Goal: Task Accomplishment & Management: Manage account settings

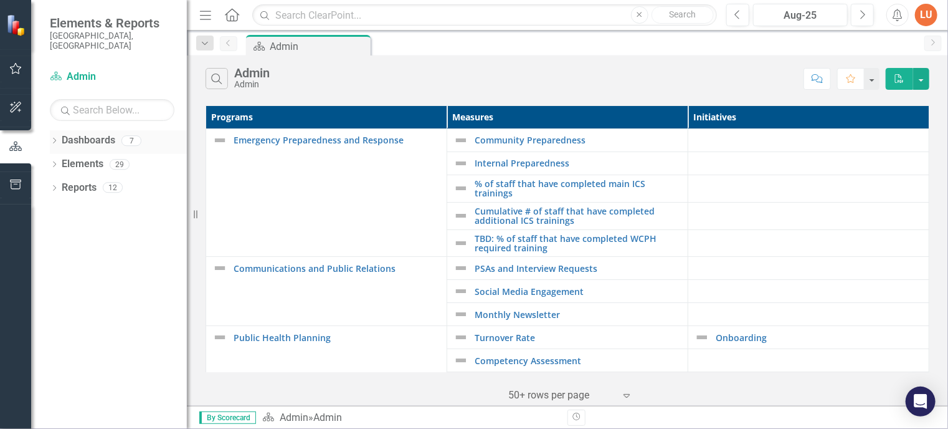
click at [62, 133] on link "Dashboards" at bounding box center [89, 140] width 54 height 14
click at [54, 138] on icon "Dropdown" at bounding box center [54, 141] width 9 height 7
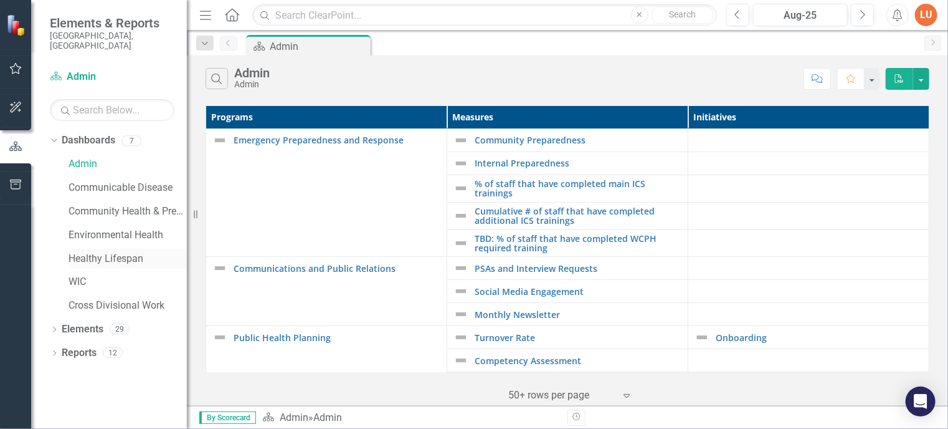
click at [96, 252] on link "Healthy Lifespan" at bounding box center [128, 259] width 118 height 14
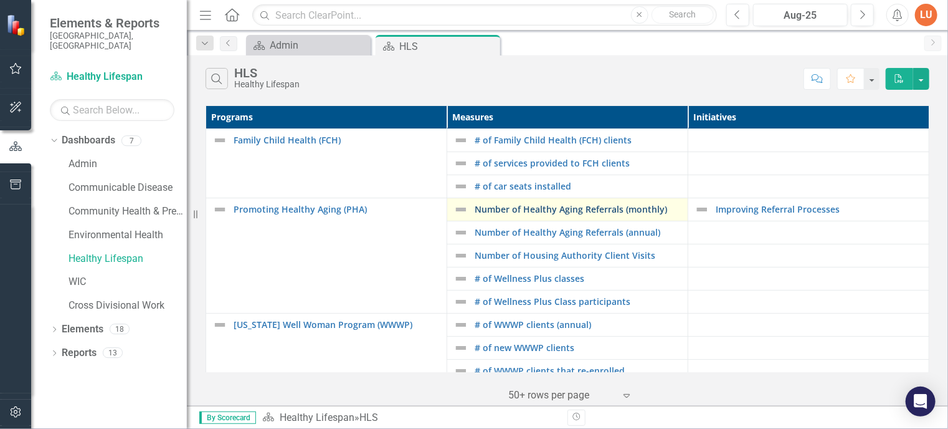
click at [598, 214] on link "Number of Healthy Aging Referrals (monthly)" at bounding box center [578, 208] width 207 height 9
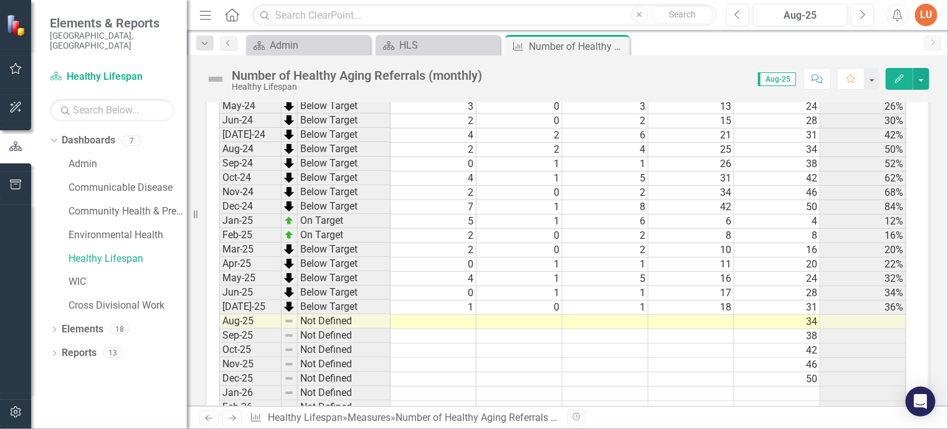
scroll to position [1049, 0]
click at [460, 314] on td at bounding box center [434, 321] width 86 height 14
type textarea "0"
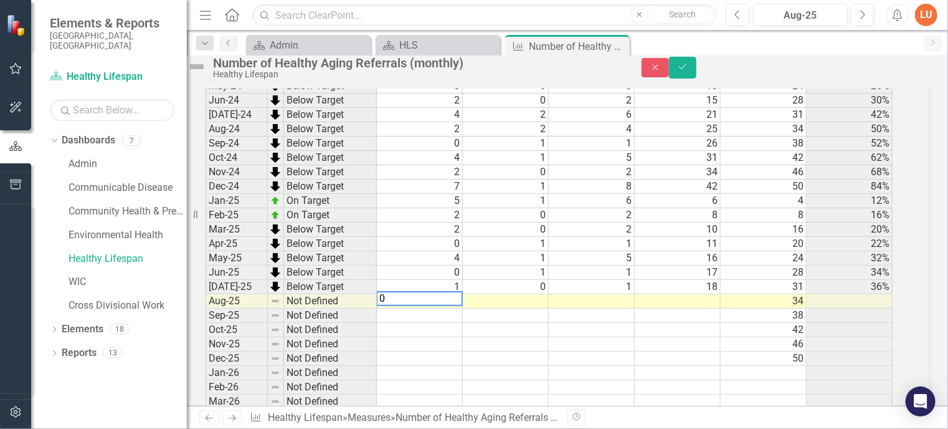
scroll to position [1052, 0]
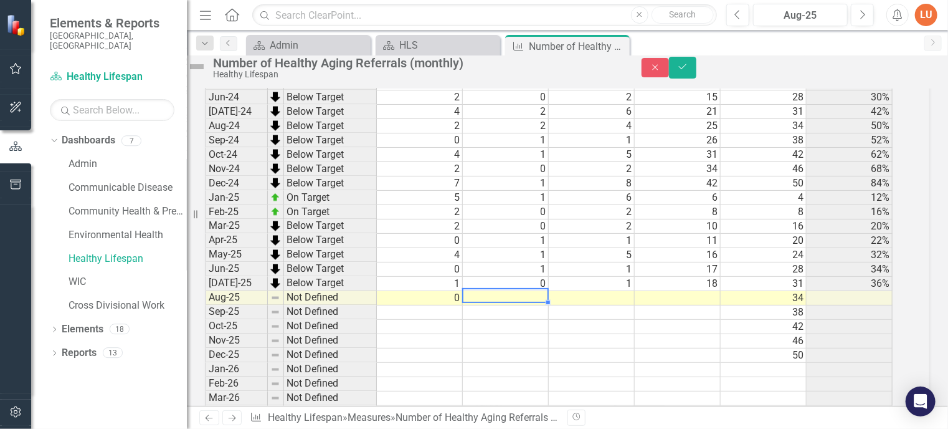
type textarea "1"
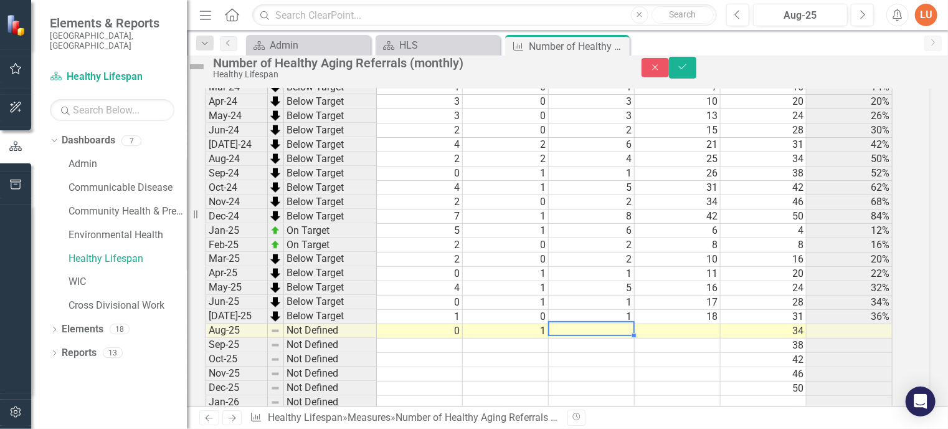
scroll to position [1018, 0]
type textarea "1"
type textarea "34"
click at [697, 74] on button "Save" at bounding box center [682, 68] width 27 height 22
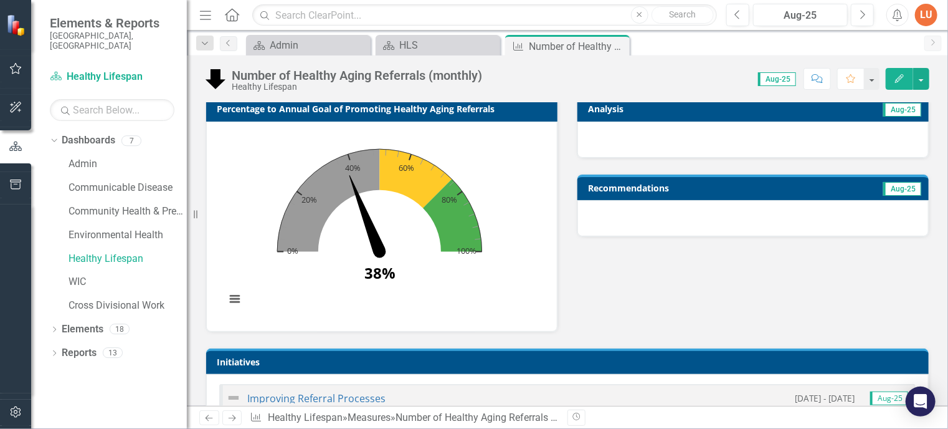
scroll to position [505, 0]
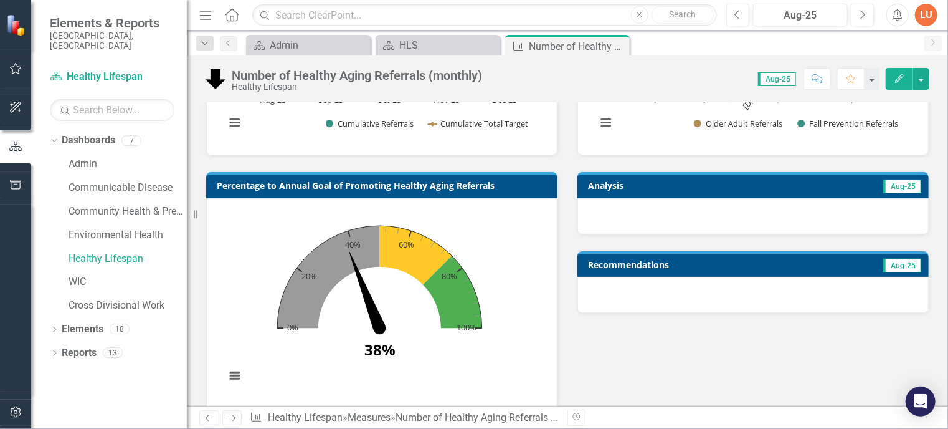
click at [699, 189] on td "Analysis" at bounding box center [667, 187] width 159 height 19
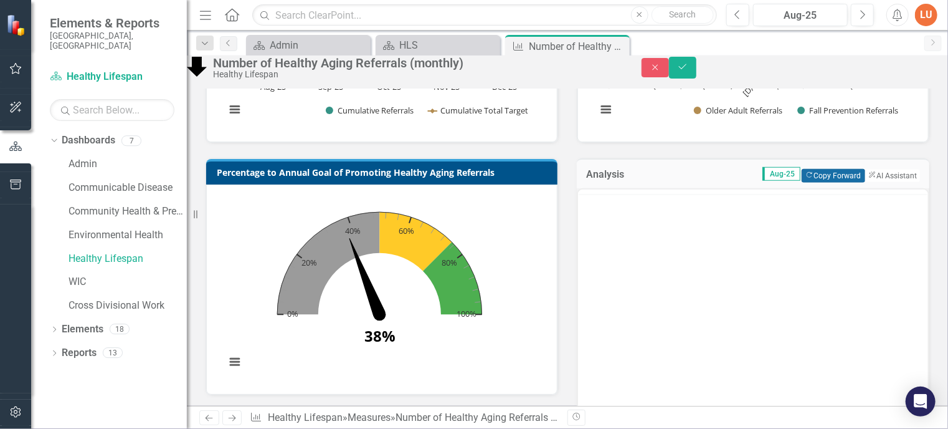
scroll to position [0, 0]
click at [820, 183] on button "Copy Forward Copy Forward" at bounding box center [833, 176] width 63 height 14
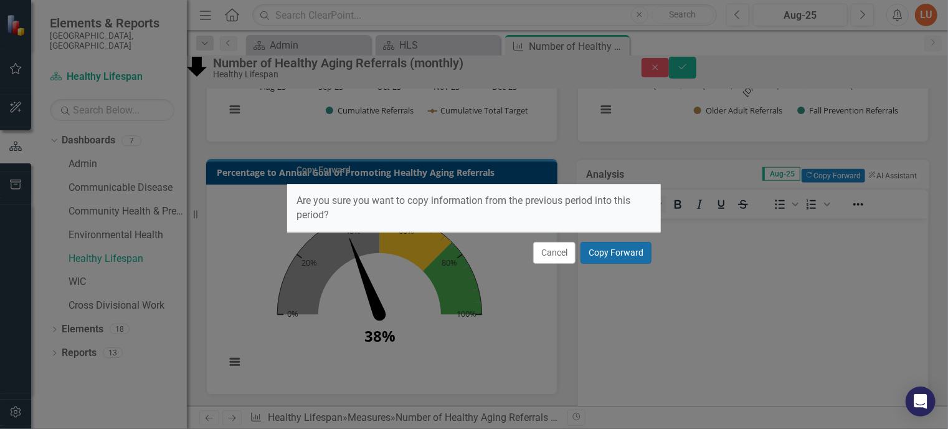
click at [629, 253] on button "Copy Forward" at bounding box center [616, 253] width 71 height 22
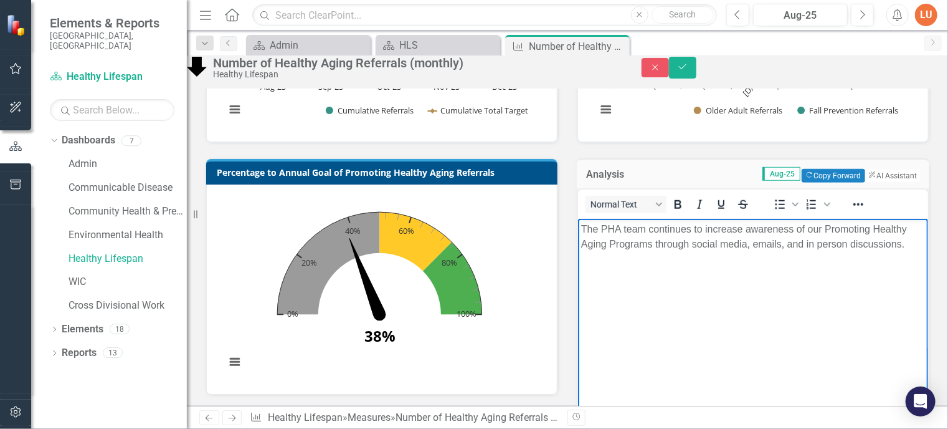
click at [675, 269] on body "The PHA team continues to increase awareness of our Promoting Healthy Aging Pro…" at bounding box center [753, 312] width 350 height 187
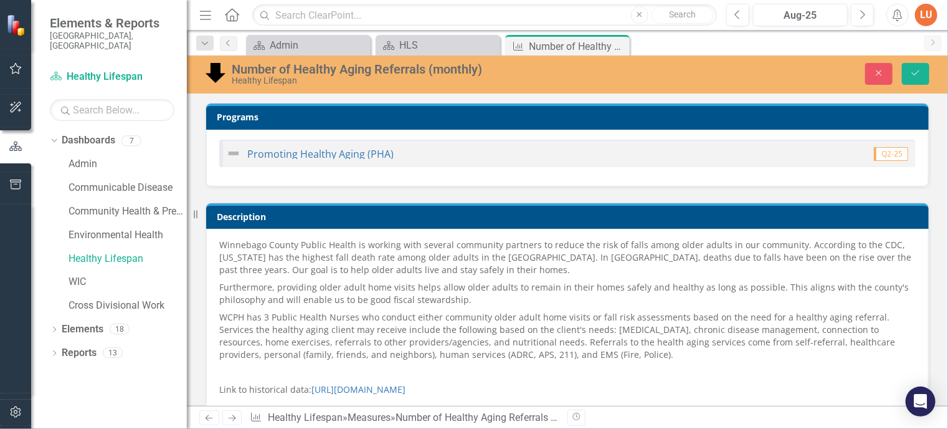
scroll to position [505, 0]
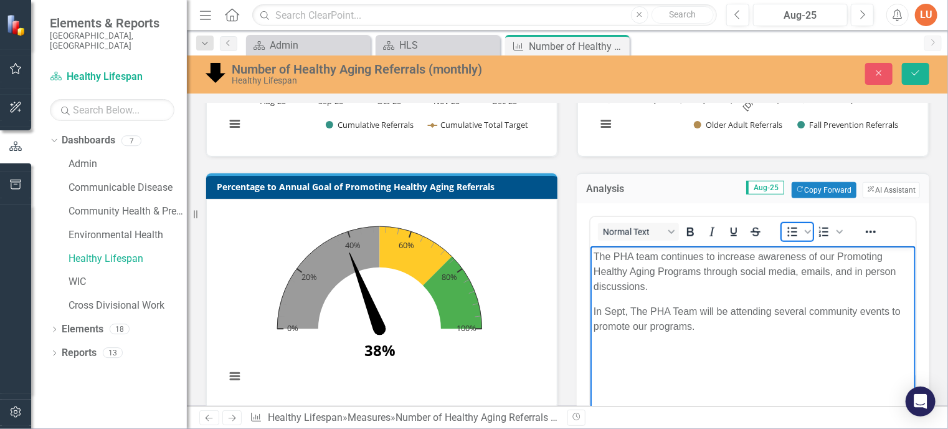
click at [796, 224] on span "Bullet list" at bounding box center [792, 231] width 21 height 17
paste body "Rich Text Area. Press ALT-0 for help."
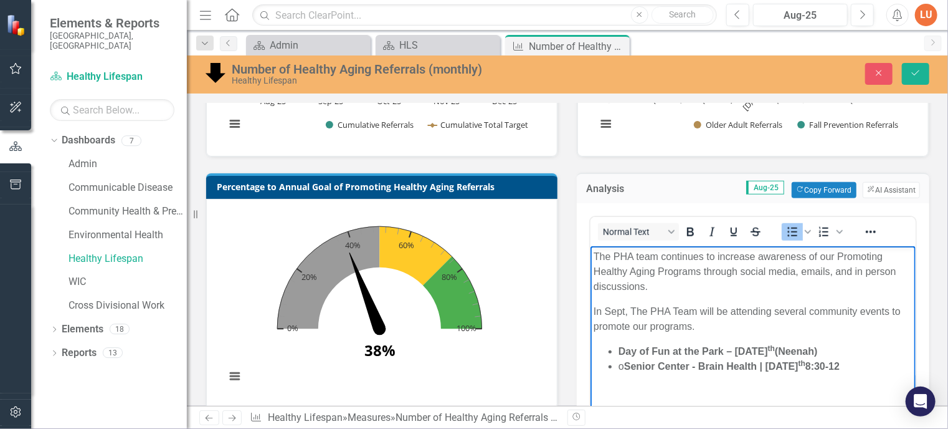
click at [631, 364] on strong "Senior Center - Brain Health | Sept 10 th 8:30-12" at bounding box center [732, 365] width 216 height 11
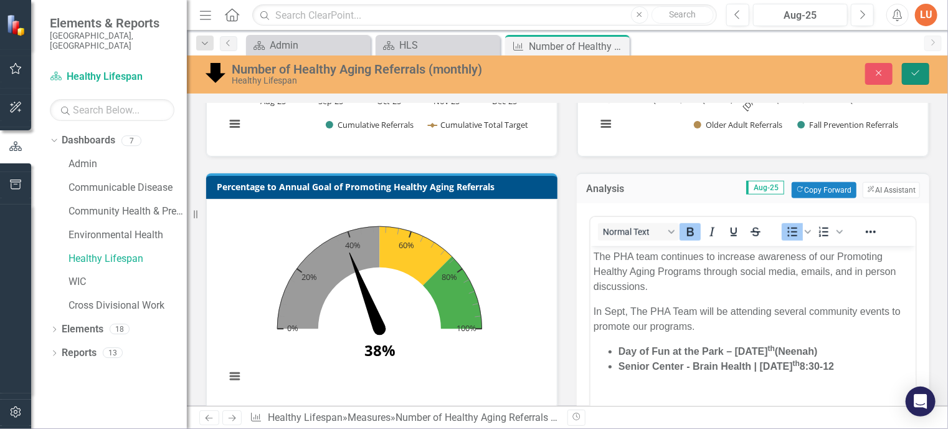
click at [920, 69] on icon "Save" at bounding box center [915, 73] width 11 height 9
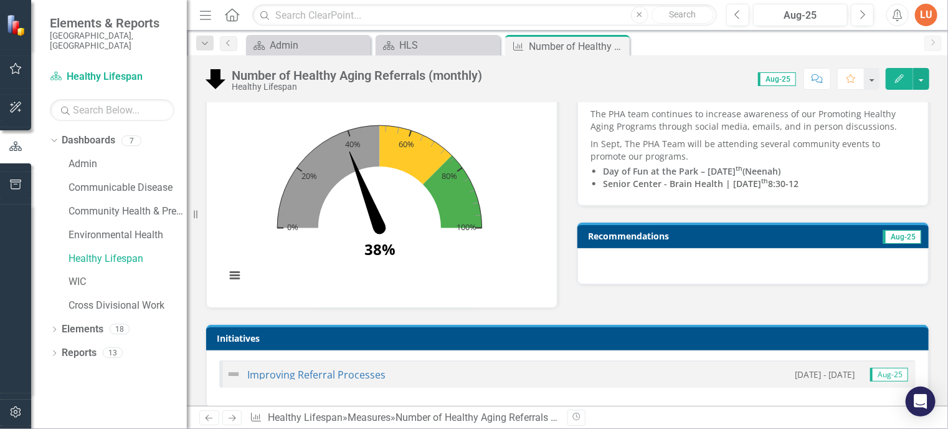
scroll to position [605, 0]
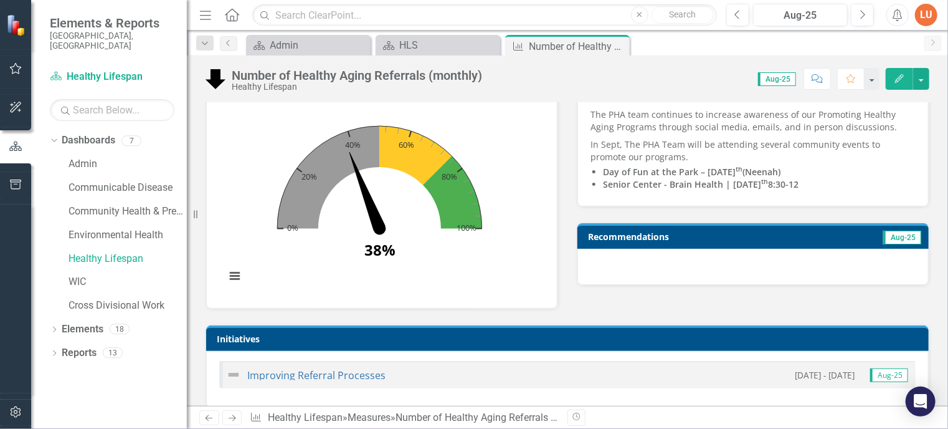
click at [685, 241] on td "Recommendations" at bounding box center [701, 238] width 226 height 19
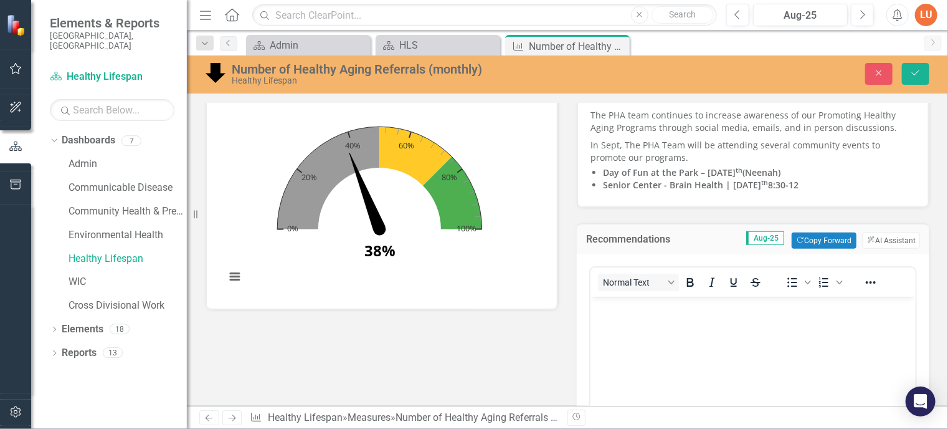
scroll to position [0, 0]
click at [818, 239] on button "Copy Forward Copy Forward" at bounding box center [824, 240] width 64 height 16
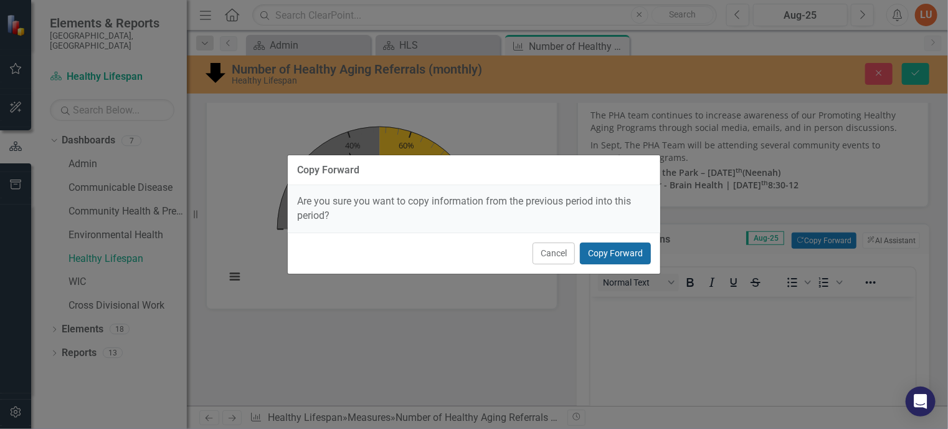
click at [626, 250] on button "Copy Forward" at bounding box center [615, 253] width 71 height 22
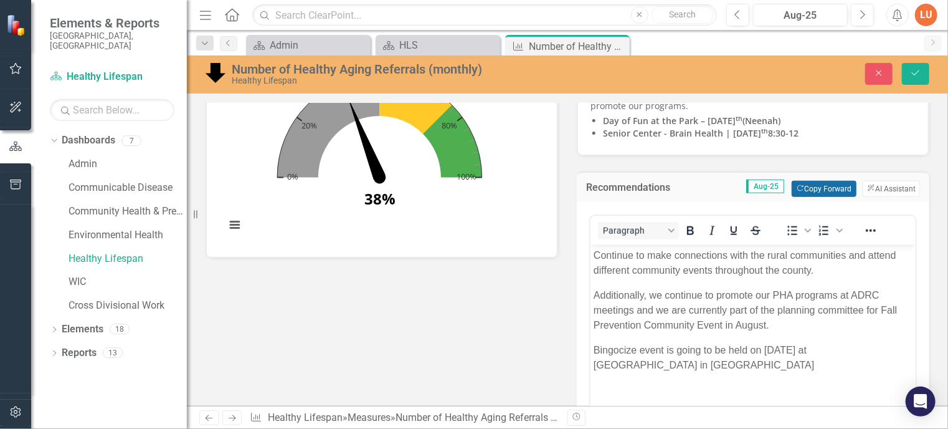
scroll to position [662, 0]
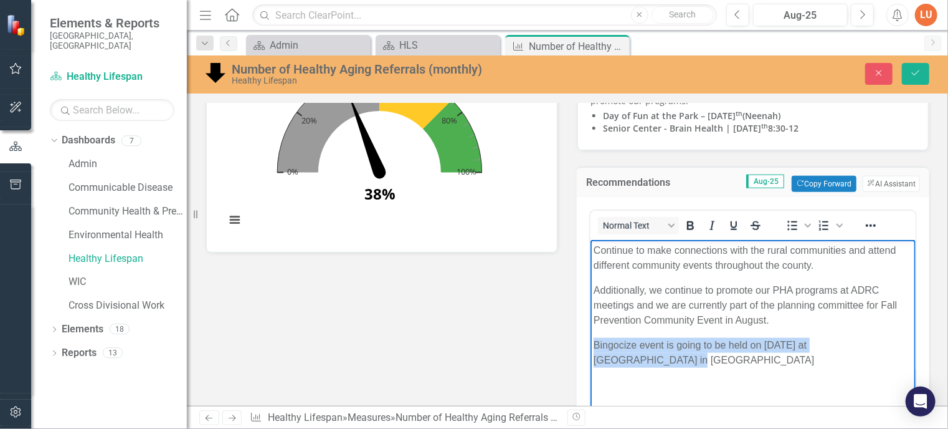
drag, startPoint x: 904, startPoint y: 354, endPoint x: 590, endPoint y: 348, distance: 313.5
click at [590, 348] on body "Continue to make connections with the rural communities and attend different co…" at bounding box center [752, 332] width 325 height 187
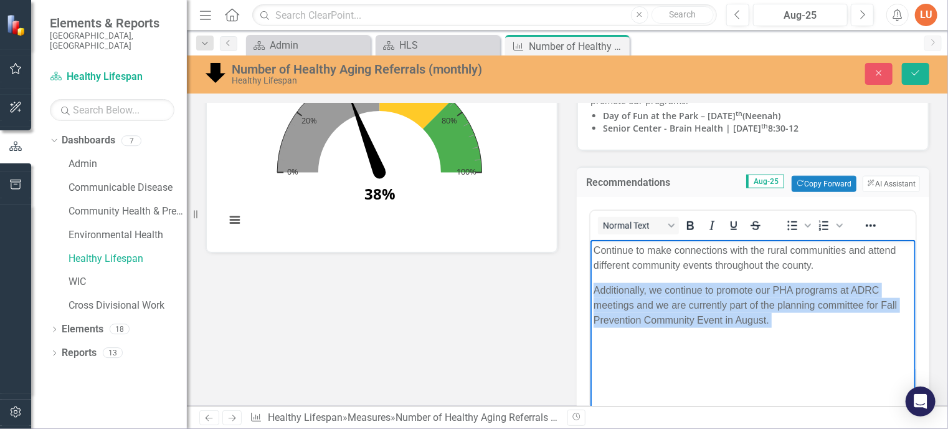
drag, startPoint x: 801, startPoint y: 330, endPoint x: 591, endPoint y: 290, distance: 213.6
click at [591, 290] on body "Continue to make connections with the rural communities and attend different co…" at bounding box center [752, 332] width 325 height 187
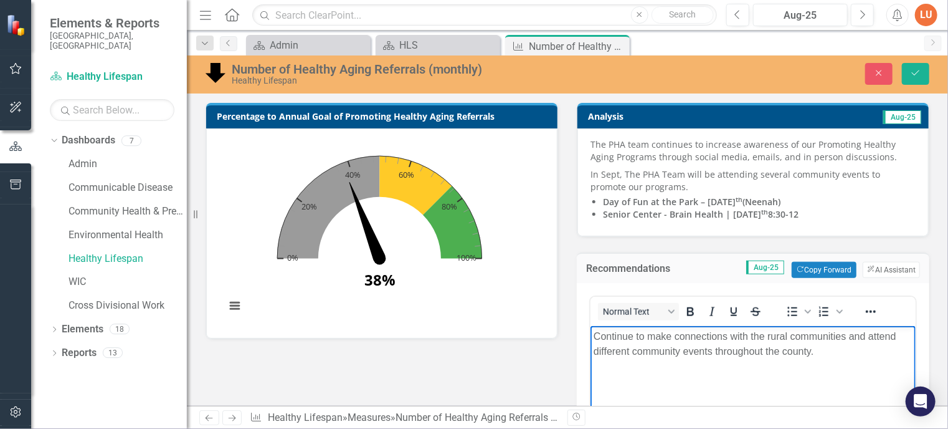
scroll to position [576, 0]
click at [805, 214] on p "Senior Center - Brain Health | Sept 10 th 8:30-12" at bounding box center [759, 214] width 313 height 12
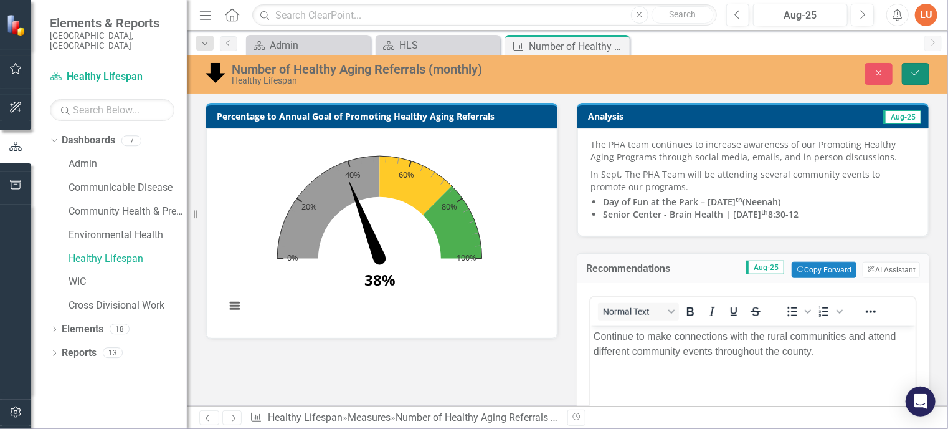
click at [917, 75] on icon "Save" at bounding box center [915, 73] width 11 height 9
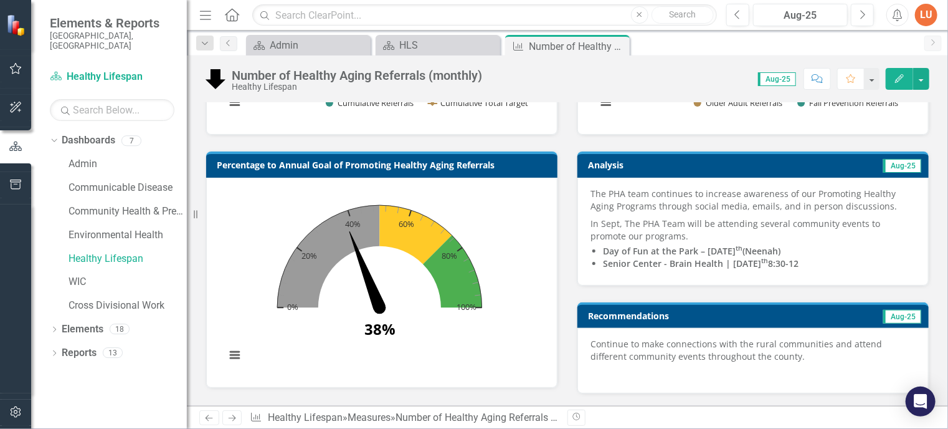
scroll to position [518, 0]
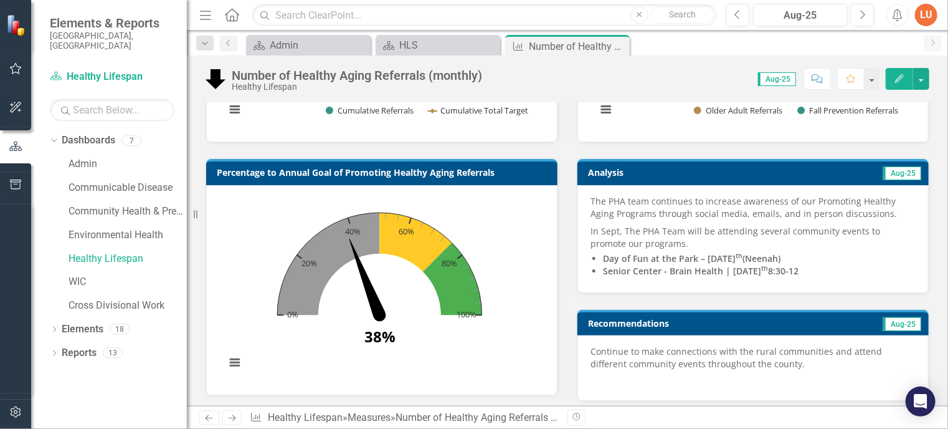
click at [814, 167] on td "Aug-25" at bounding box center [835, 174] width 176 height 19
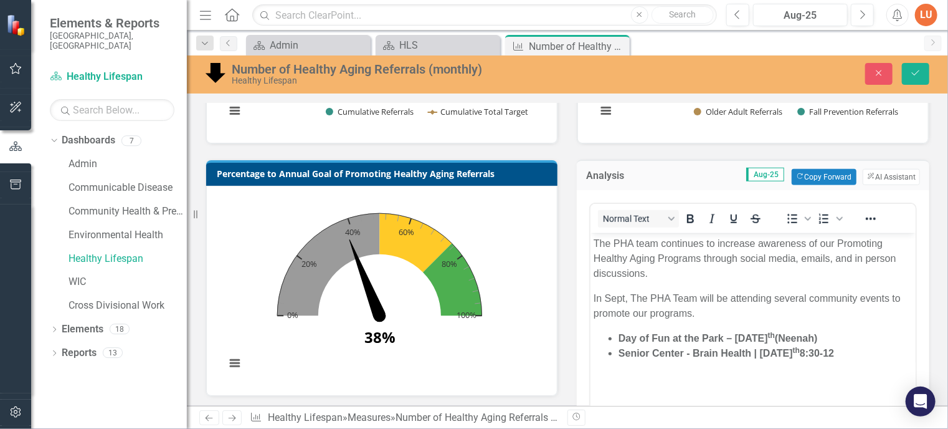
scroll to position [0, 0]
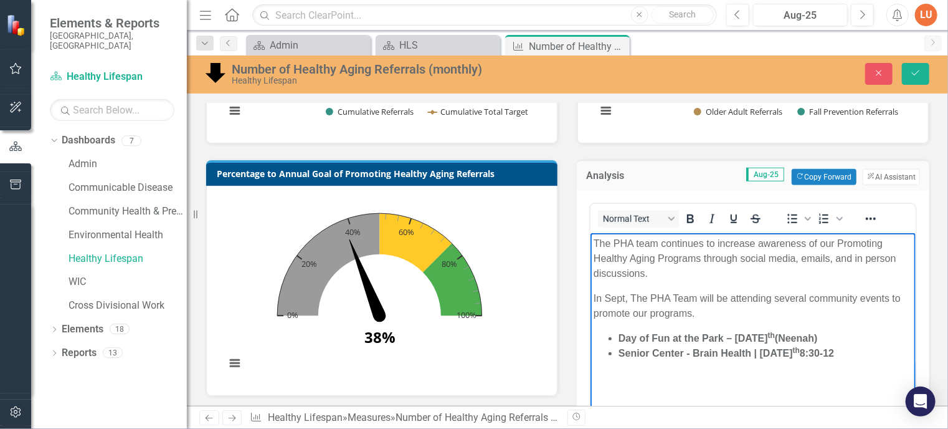
drag, startPoint x: 856, startPoint y: 350, endPoint x: 593, endPoint y: 290, distance: 270.3
click at [593, 290] on body "The PHA team continues to increase awareness of our Promoting Healthy Aging Pro…" at bounding box center [752, 325] width 325 height 187
copy body "In Sept, The PHA Team will be attending several community events to promote our…"
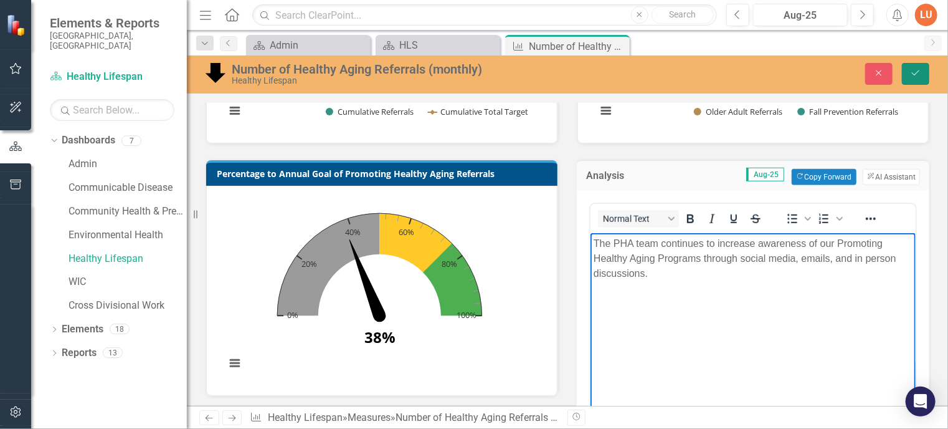
click at [922, 76] on icon "Save" at bounding box center [915, 73] width 11 height 9
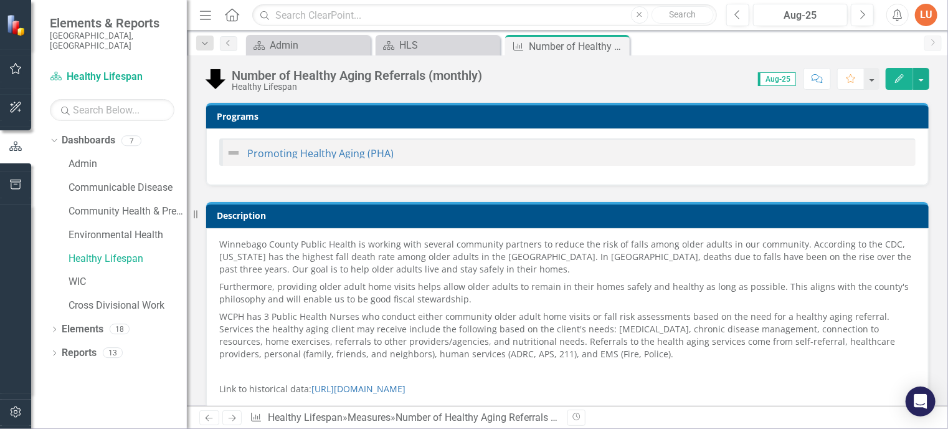
click at [710, 268] on p "Winnebago County Public Health is working with several community partners to re…" at bounding box center [567, 258] width 697 height 40
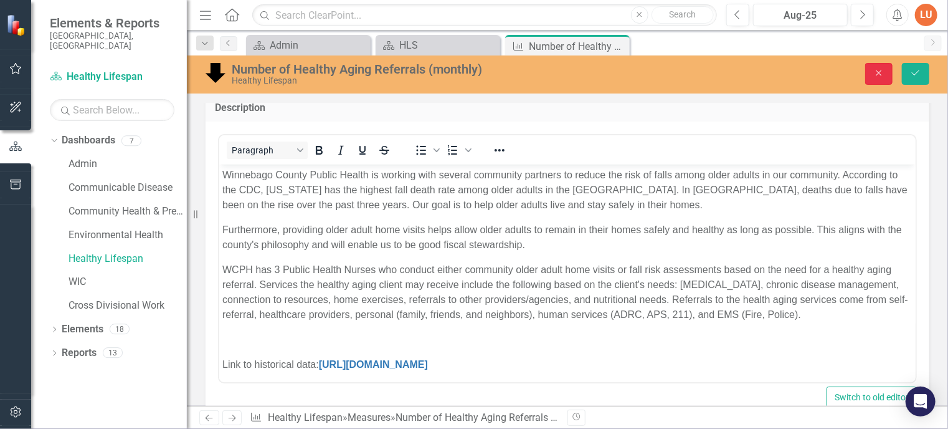
click at [880, 74] on icon "Close" at bounding box center [879, 73] width 11 height 9
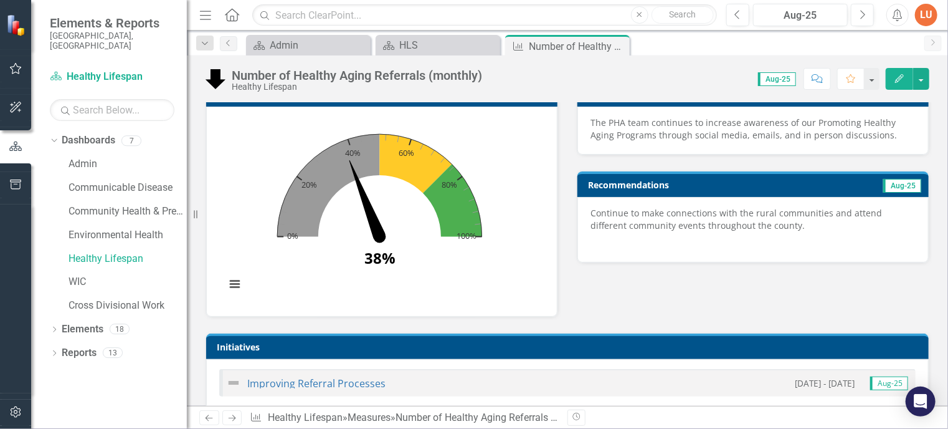
scroll to position [634, 0]
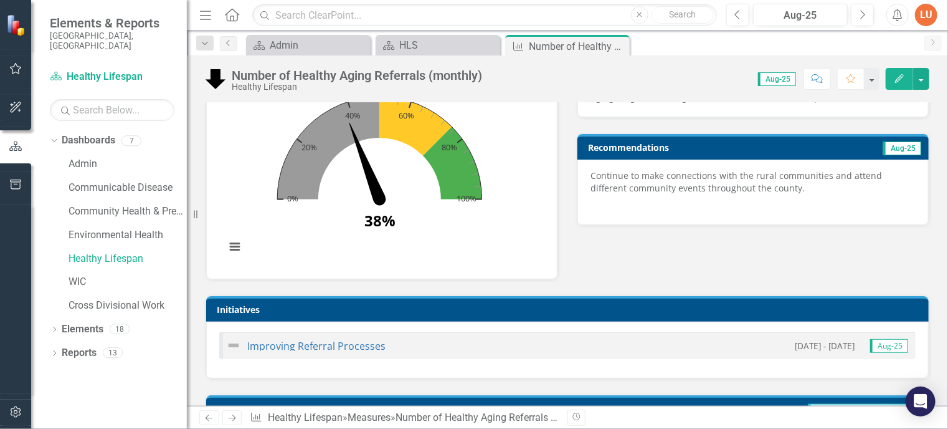
click at [712, 145] on h3 "Recommendations" at bounding box center [701, 147] width 226 height 9
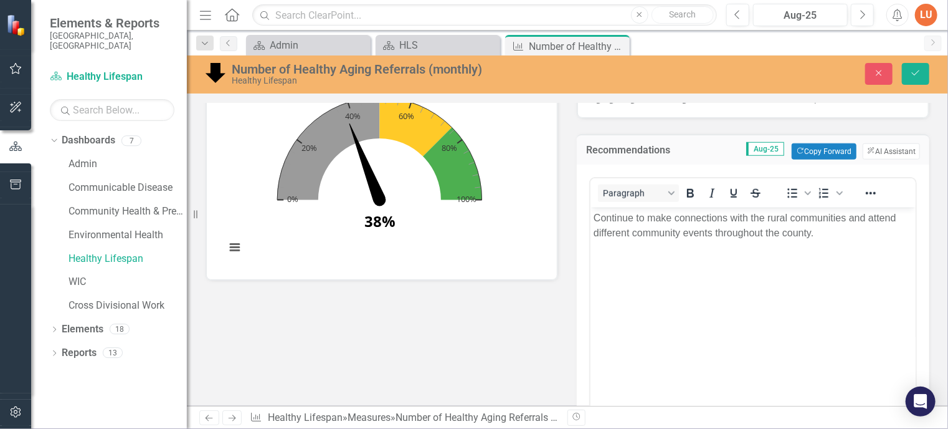
scroll to position [0, 0]
